Goal: Task Accomplishment & Management: Use online tool/utility

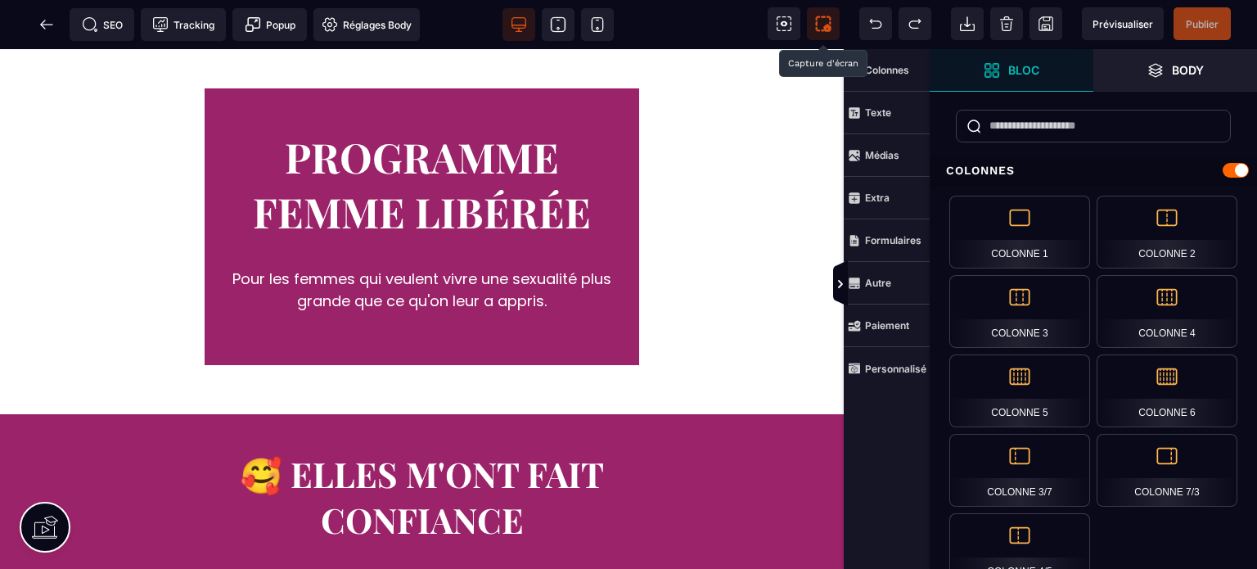
click at [831, 25] on span at bounding box center [823, 23] width 33 height 33
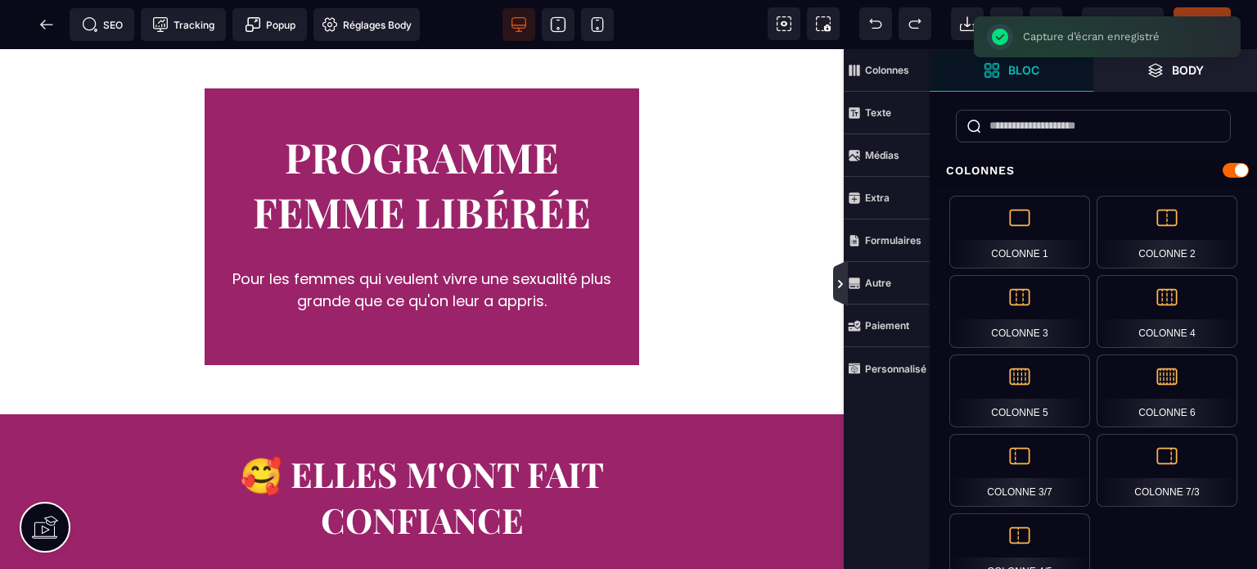
click at [834, 278] on icon at bounding box center [840, 283] width 13 height 13
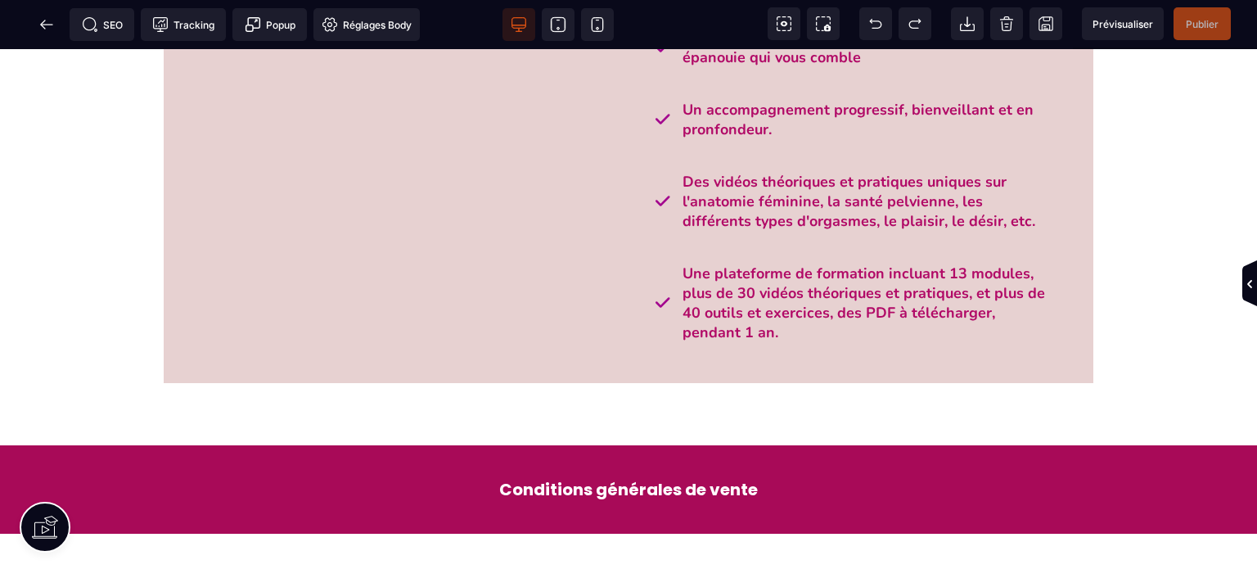
scroll to position [1777, 0]
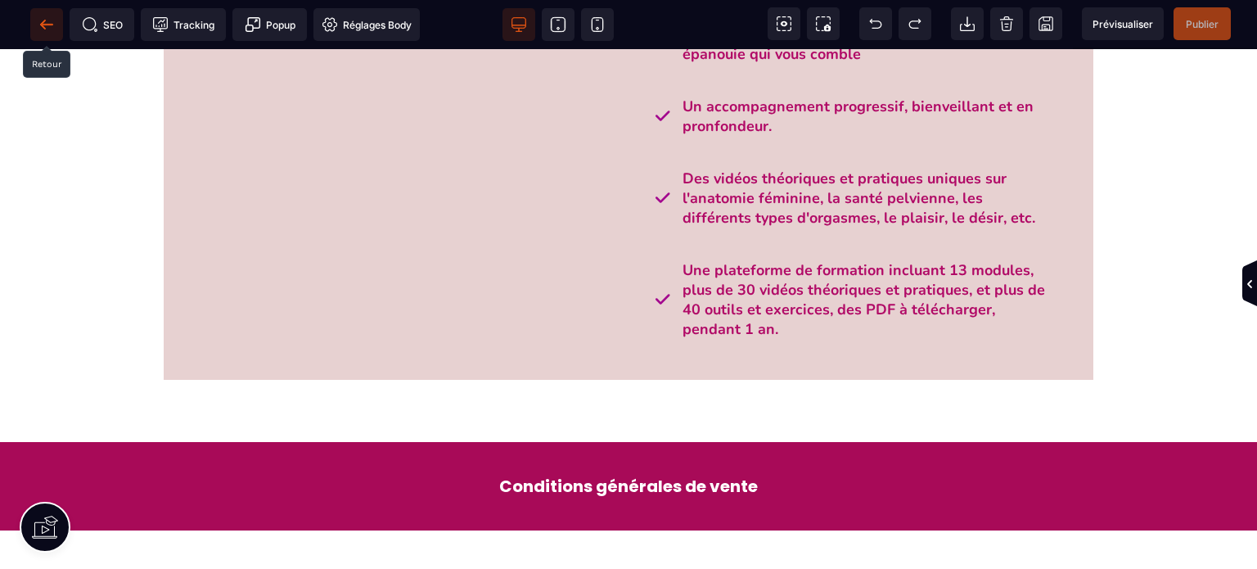
click at [54, 19] on icon at bounding box center [46, 24] width 16 height 16
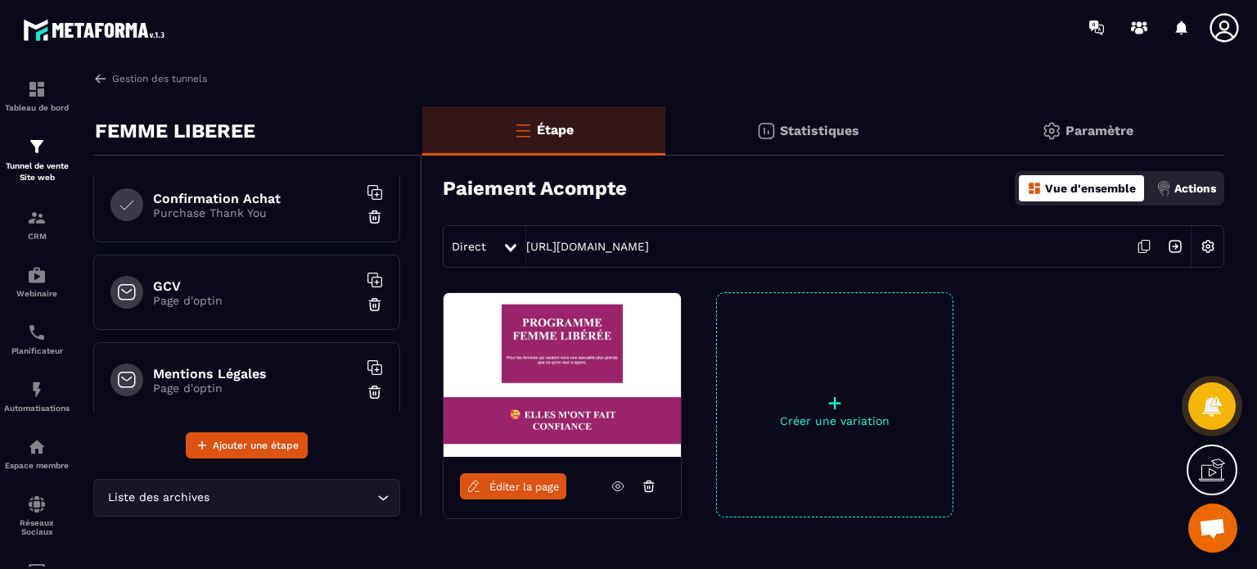
scroll to position [365, 0]
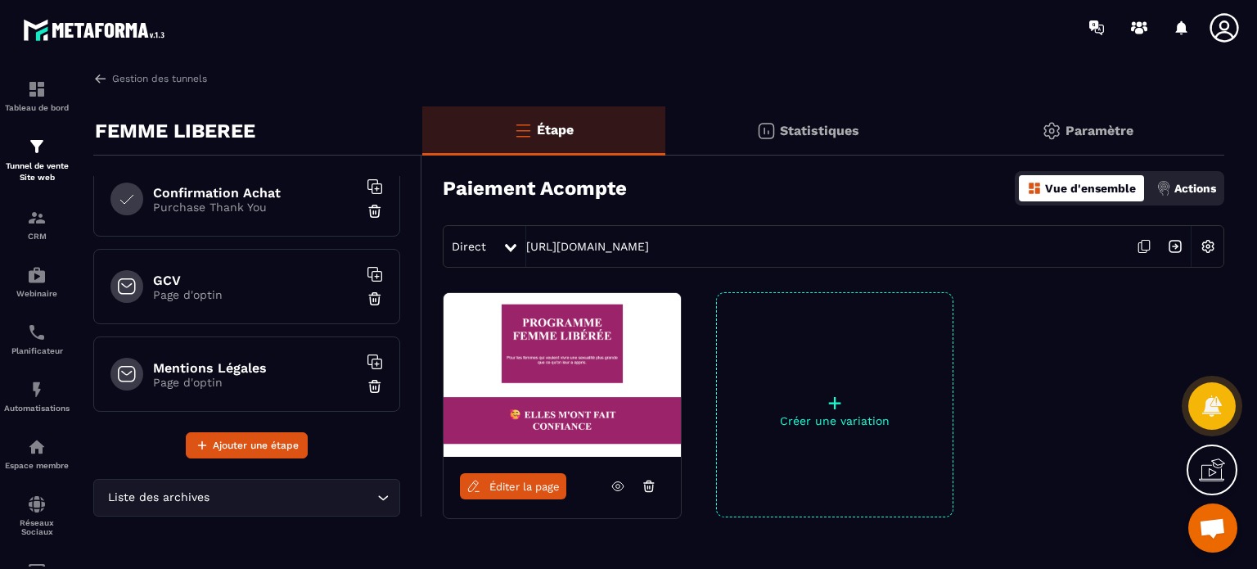
click at [207, 205] on p "Purchase Thank You" at bounding box center [255, 206] width 205 height 13
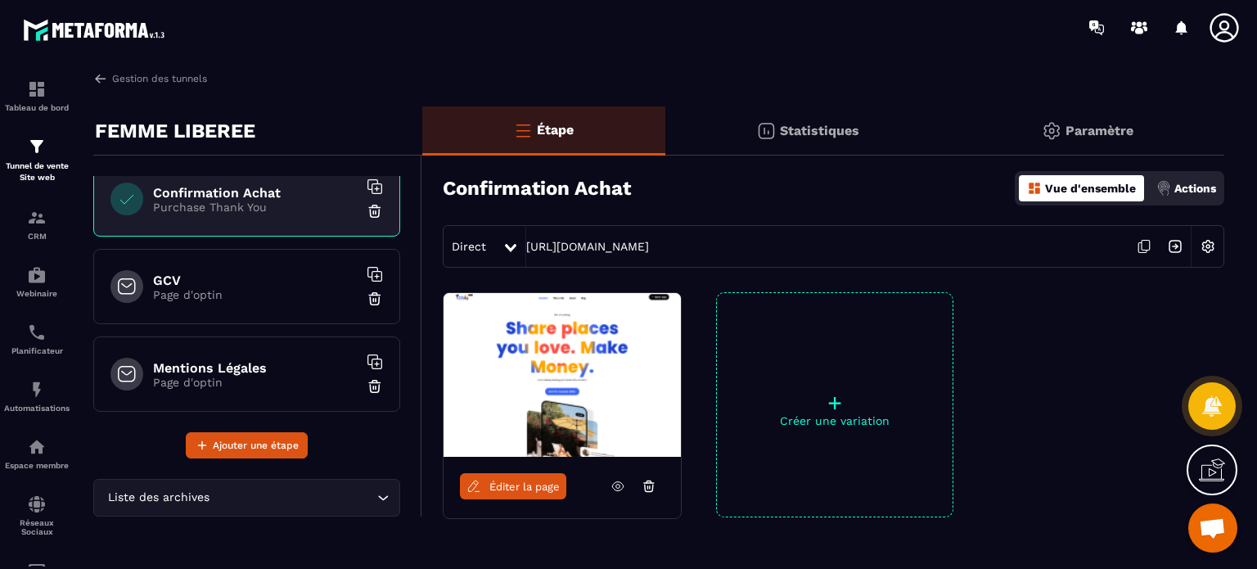
click at [533, 487] on span "Éditer la page" at bounding box center [524, 486] width 70 height 12
